Goal: Task Accomplishment & Management: Use online tool/utility

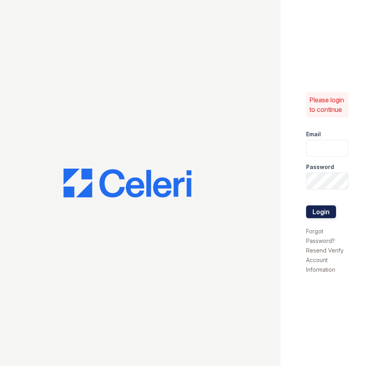
type input "bjohnson@trinity-pm.com"
click at [329, 212] on button "Login" at bounding box center [321, 211] width 30 height 13
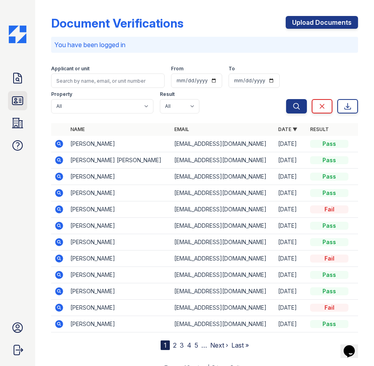
click at [13, 105] on icon at bounding box center [17, 101] width 10 height 8
